Goal: Information Seeking & Learning: Learn about a topic

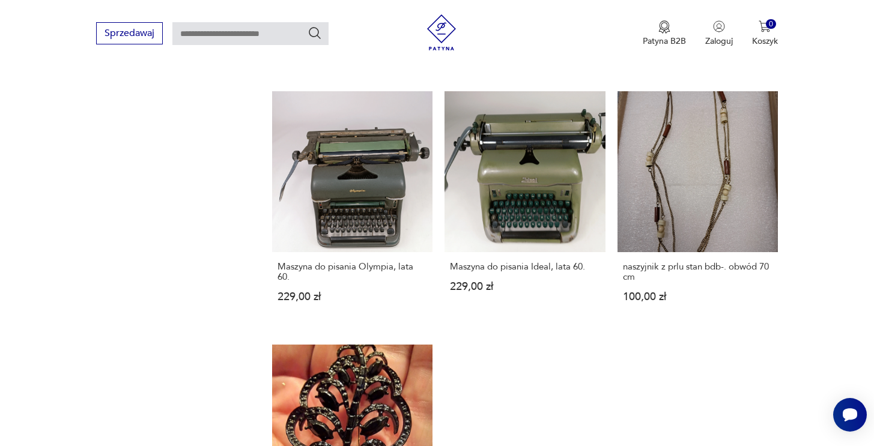
scroll to position [1367, 0]
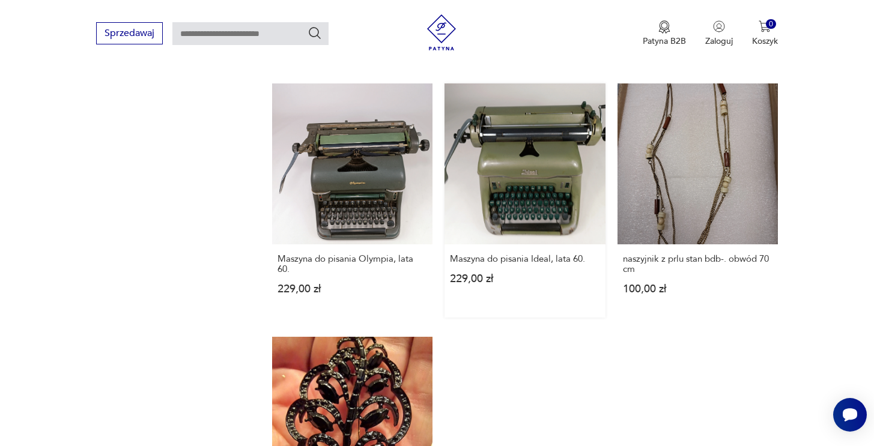
click at [512, 179] on link "Maszyna do pisania Ideal, lata 60. 229,00 zł" at bounding box center [524, 200] width 160 height 234
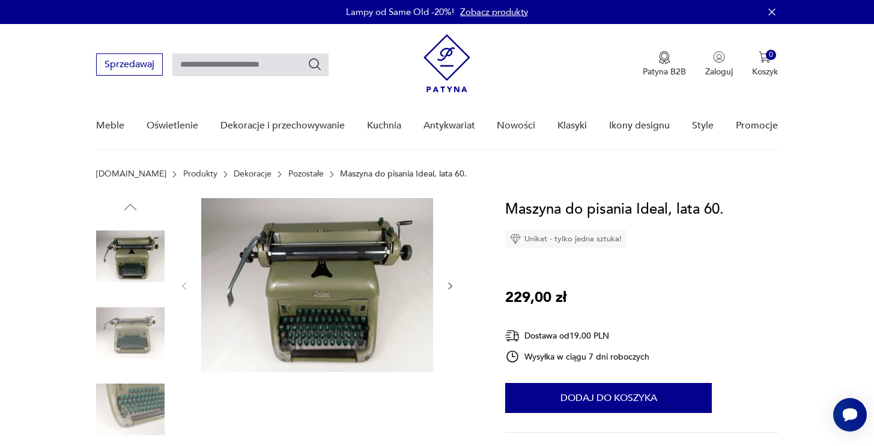
click at [141, 338] on img at bounding box center [130, 333] width 68 height 68
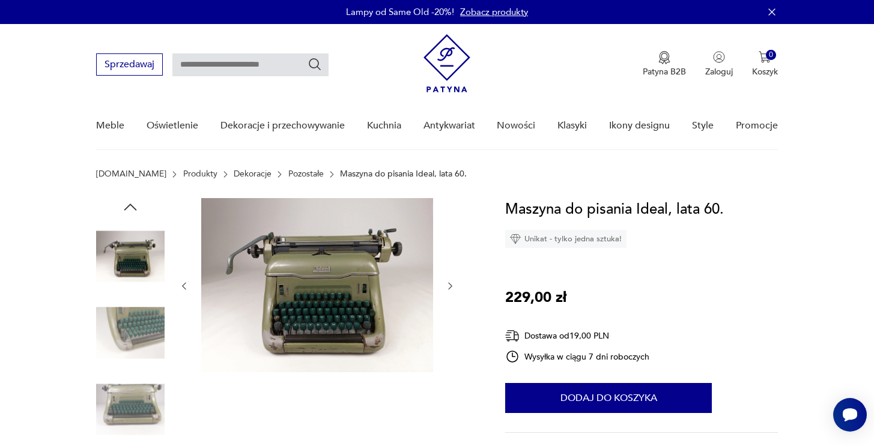
click at [139, 333] on img at bounding box center [130, 333] width 68 height 68
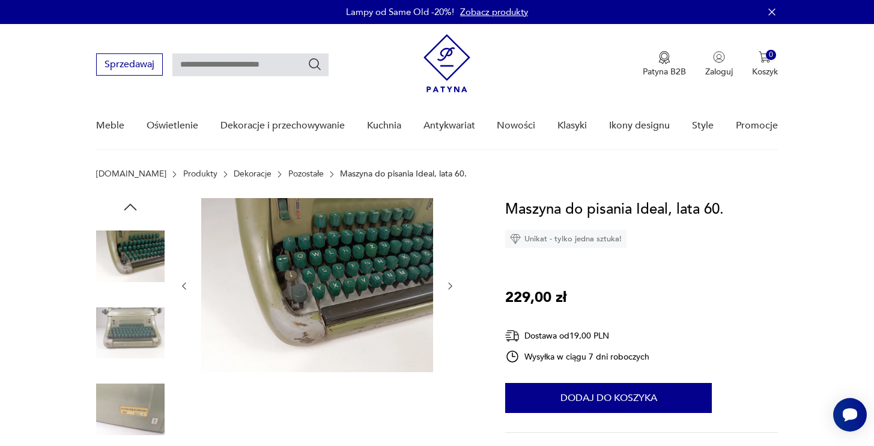
click at [138, 354] on img at bounding box center [130, 333] width 68 height 68
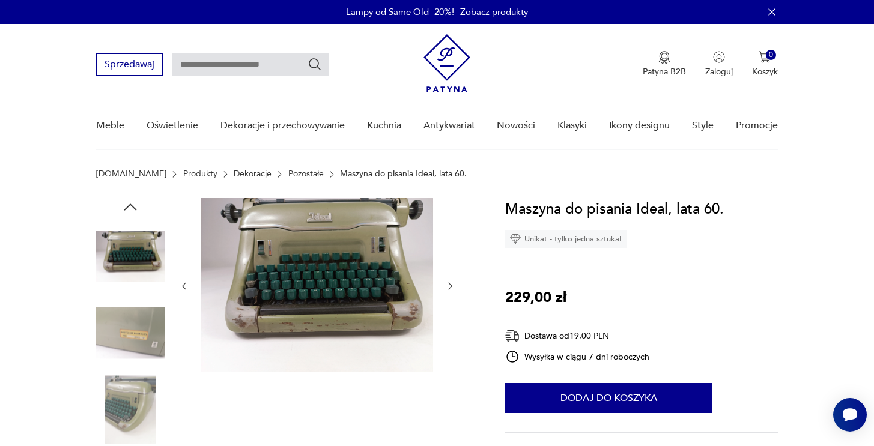
click at [139, 381] on img at bounding box center [130, 409] width 68 height 68
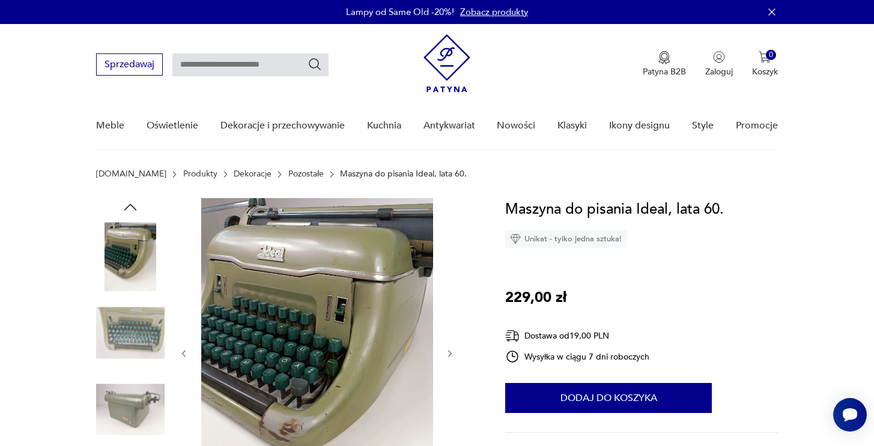
click at [136, 392] on img at bounding box center [130, 409] width 68 height 68
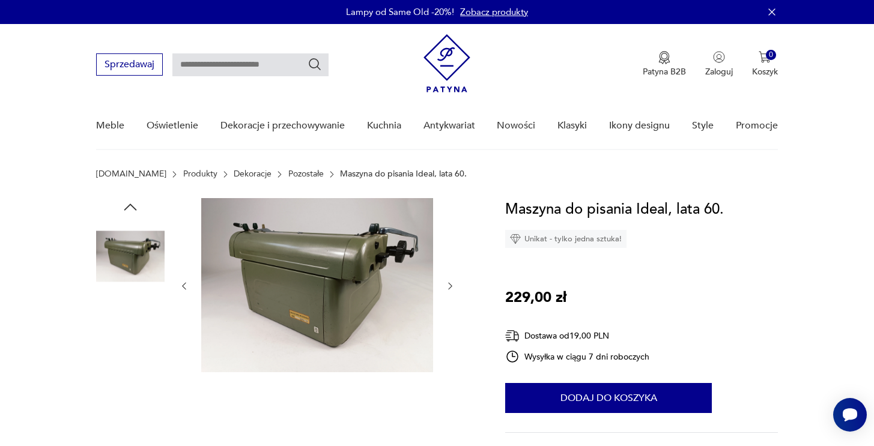
click at [138, 365] on img at bounding box center [130, 333] width 68 height 68
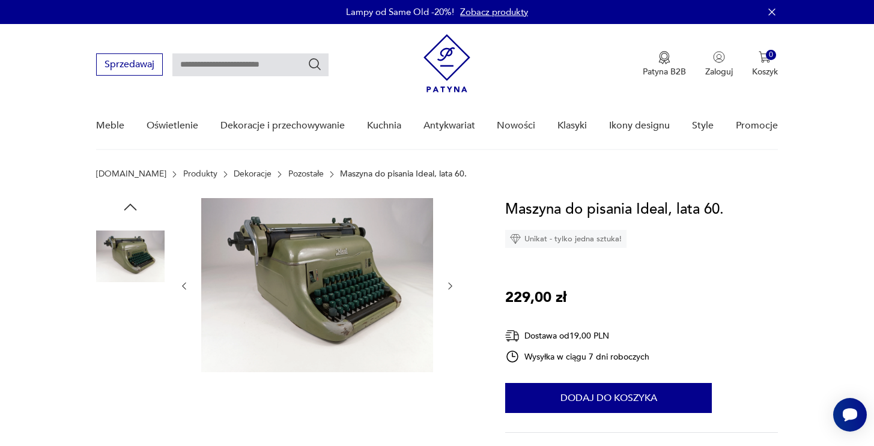
click at [138, 383] on img at bounding box center [130, 409] width 68 height 68
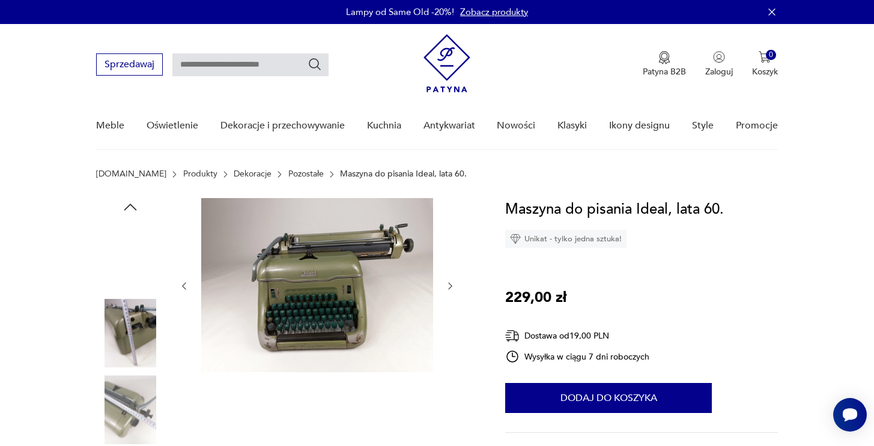
click at [138, 390] on img at bounding box center [130, 409] width 68 height 68
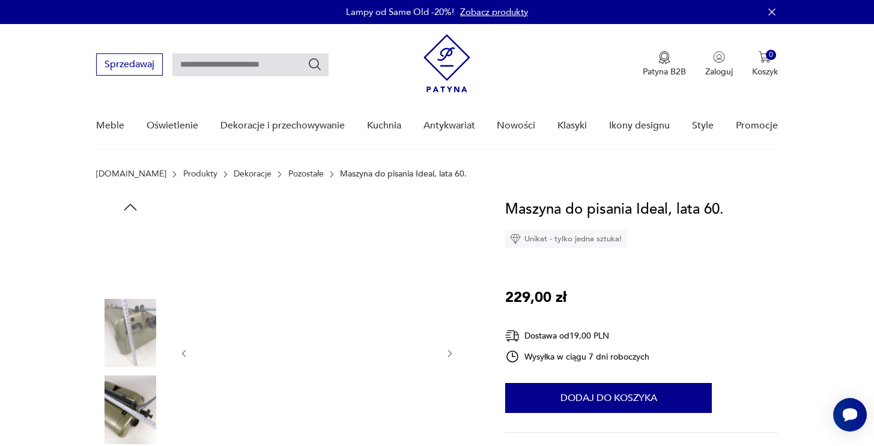
click at [139, 405] on img at bounding box center [130, 409] width 68 height 68
click at [133, 336] on img at bounding box center [130, 333] width 68 height 68
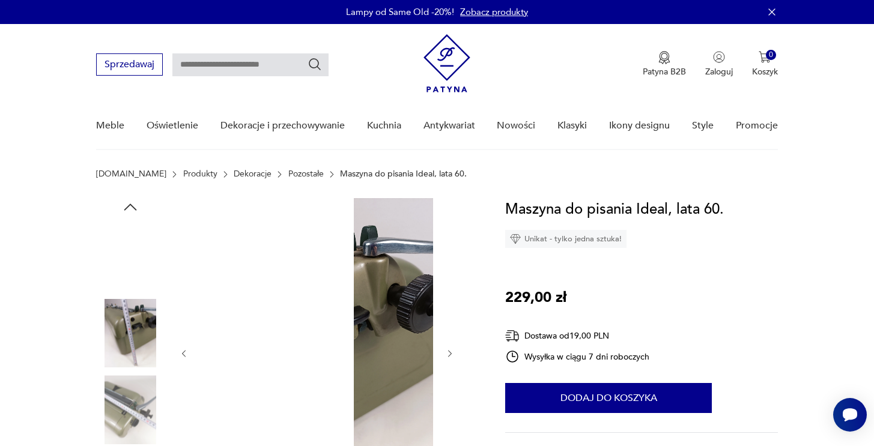
click at [130, 255] on img at bounding box center [130, 256] width 68 height 68
